Goal: Information Seeking & Learning: Understand process/instructions

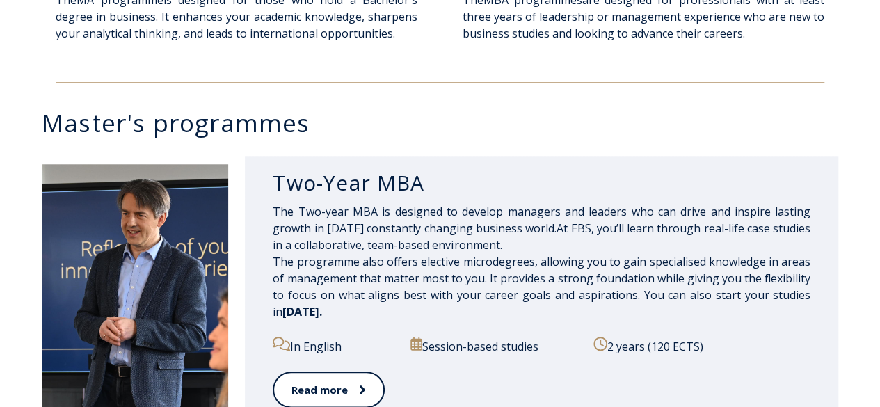
scroll to position [485, 0]
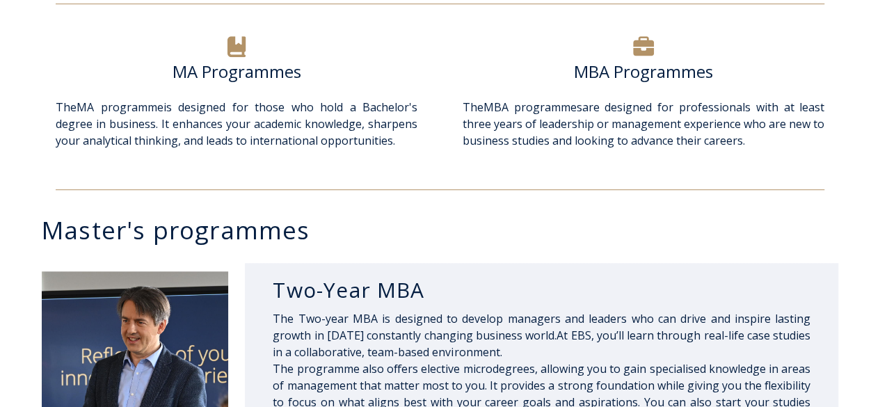
click at [617, 66] on h6 "MBA Programmes" at bounding box center [643, 71] width 362 height 21
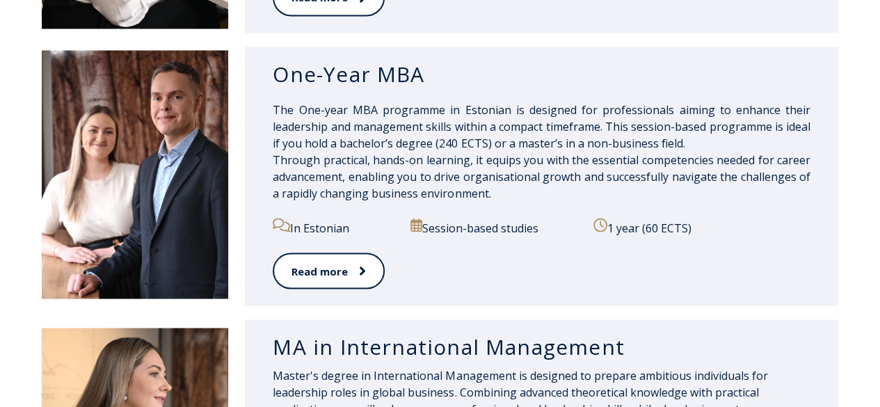
scroll to position [1459, 0]
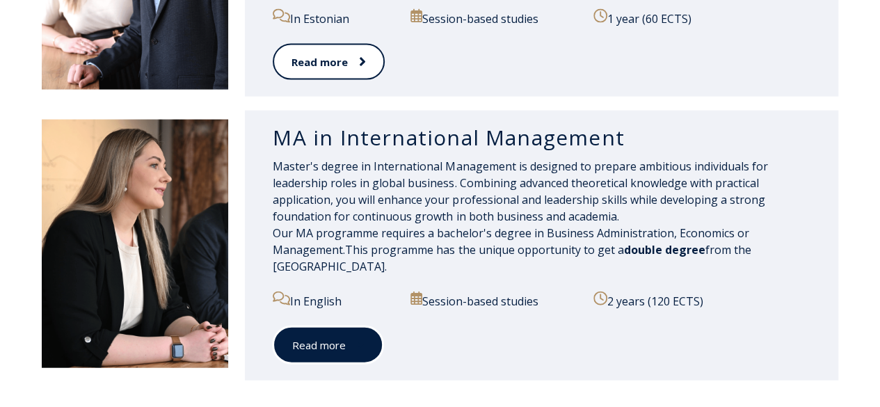
click at [333, 348] on link "Read more" at bounding box center [328, 345] width 111 height 38
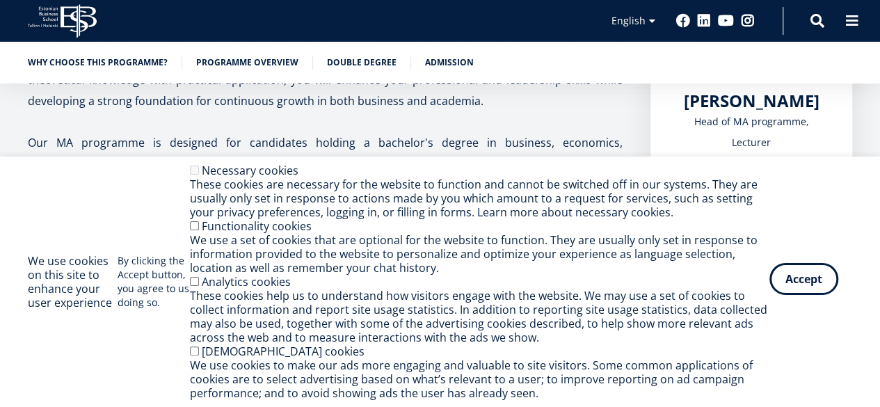
click at [807, 283] on button "Accept" at bounding box center [803, 279] width 69 height 32
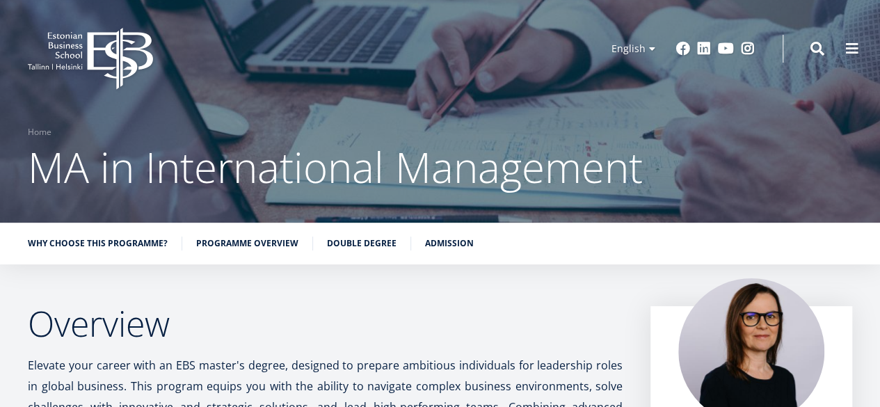
click at [441, 246] on link "Admission" at bounding box center [449, 243] width 49 height 14
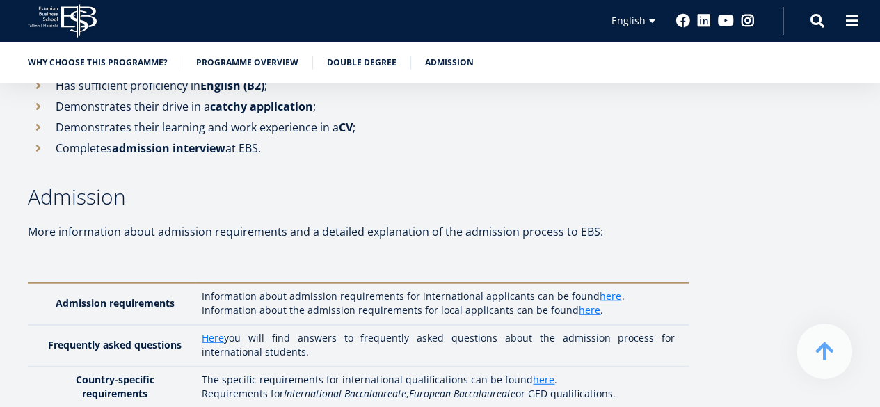
scroll to position [4139, 0]
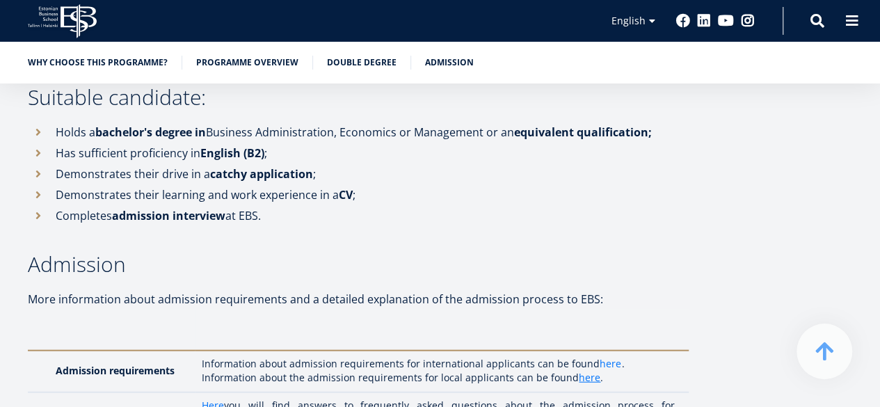
click at [611, 357] on link "here" at bounding box center [610, 364] width 22 height 14
